Goal: Find specific page/section: Find specific page/section

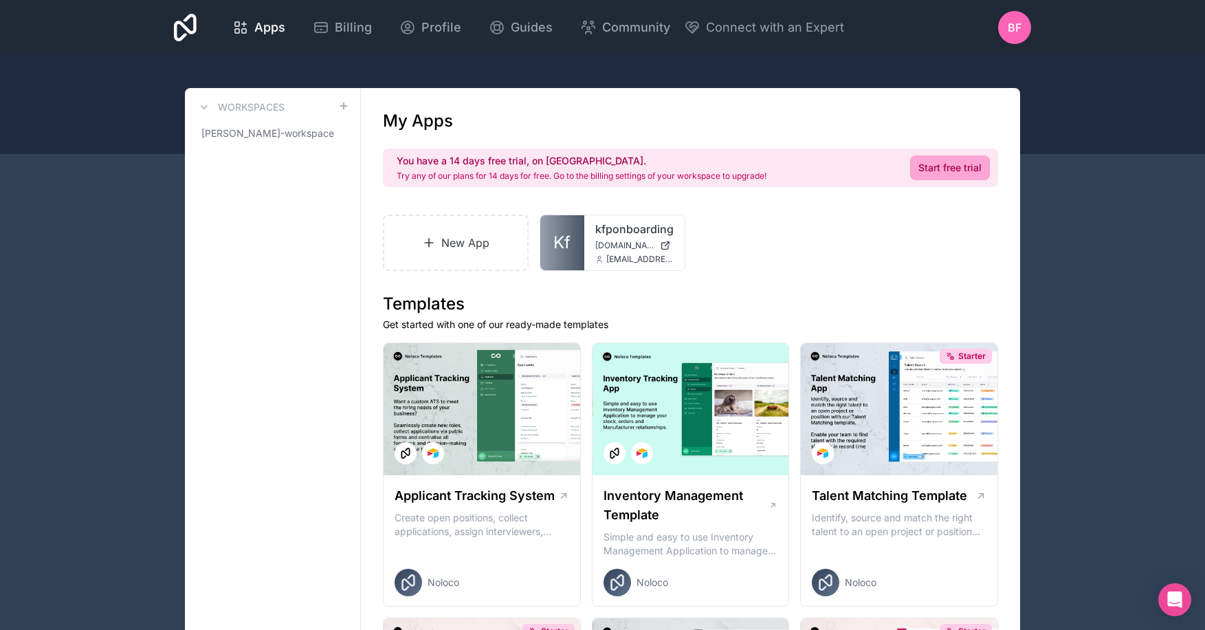
click at [432, 23] on span "Profile" at bounding box center [441, 27] width 40 height 19
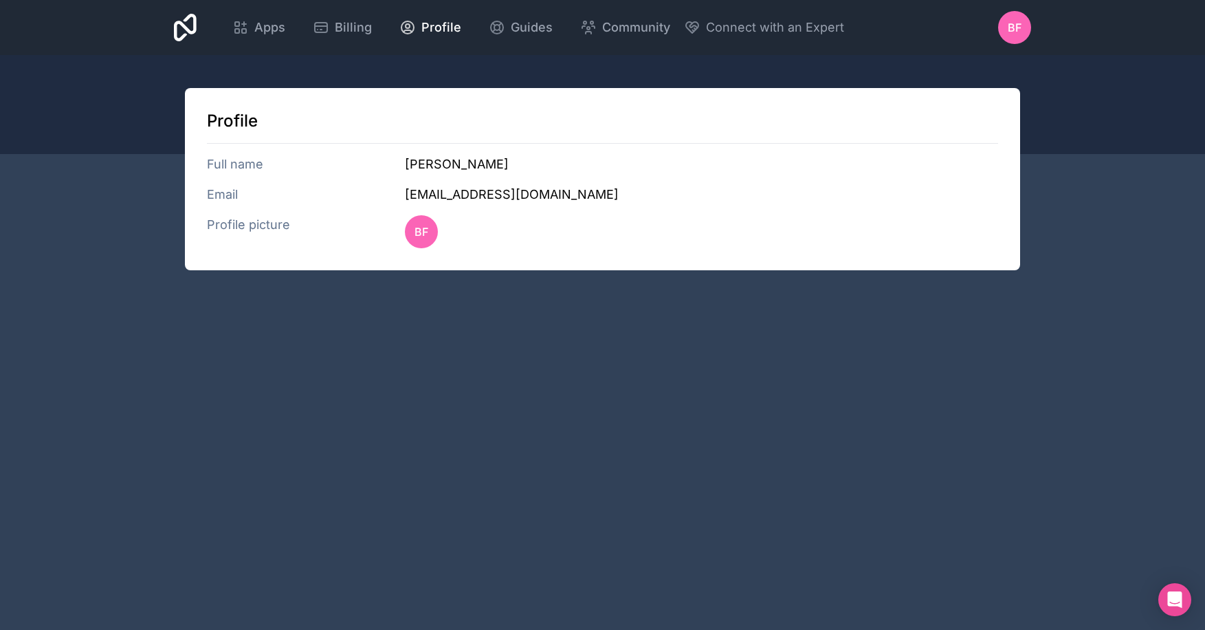
click at [388, 12] on link "Profile" at bounding box center [430, 27] width 84 height 30
click at [183, 27] on icon at bounding box center [185, 27] width 23 height 27
